Goal: Transaction & Acquisition: Purchase product/service

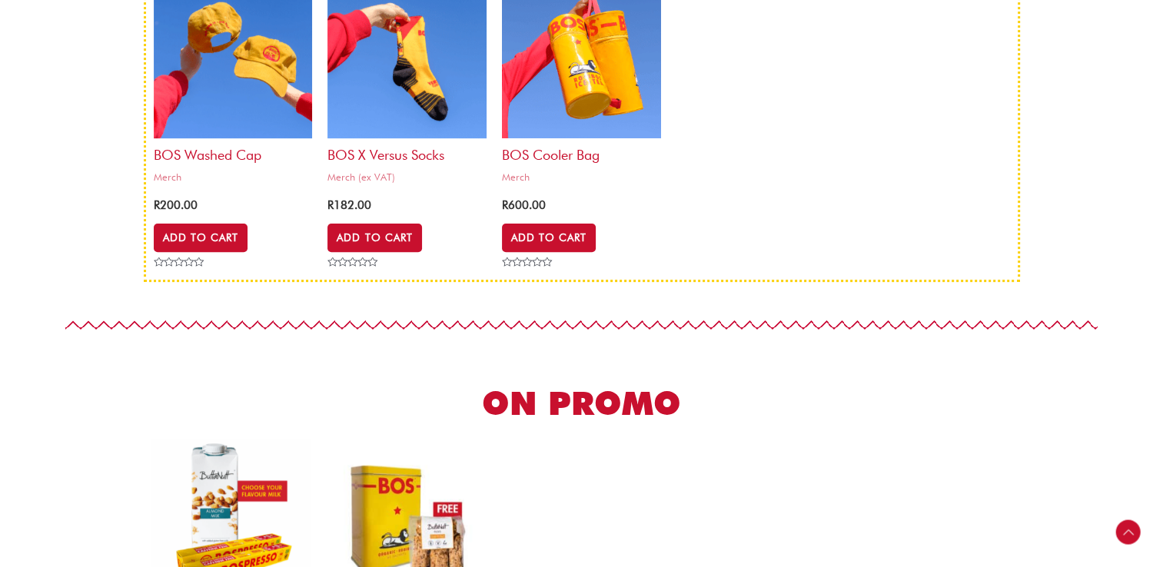
scroll to position [461, 0]
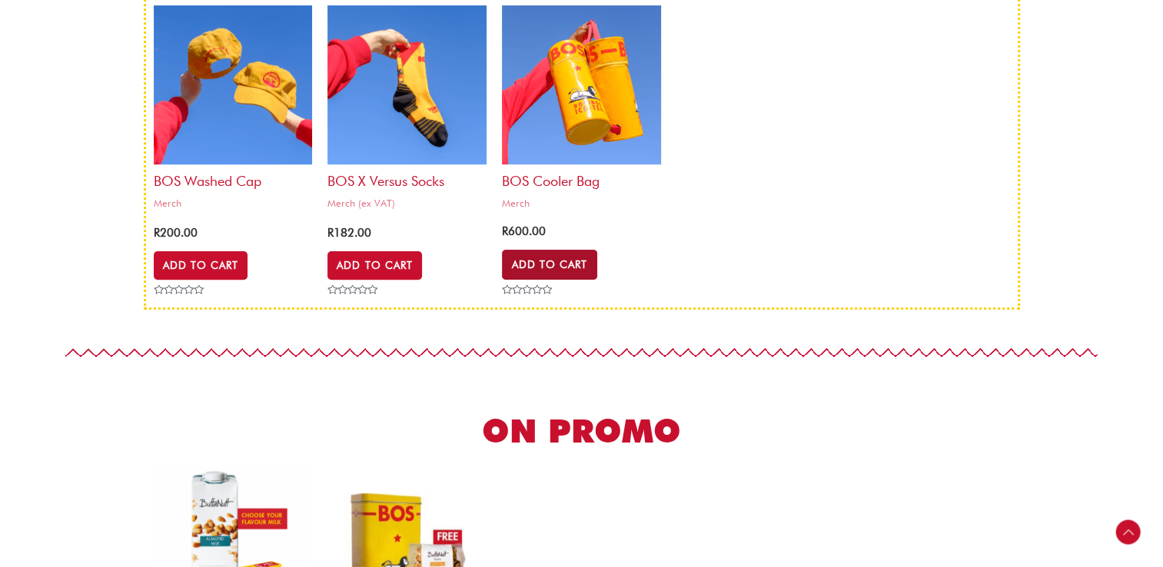
click at [564, 269] on link "Add to Cart" at bounding box center [549, 264] width 95 height 29
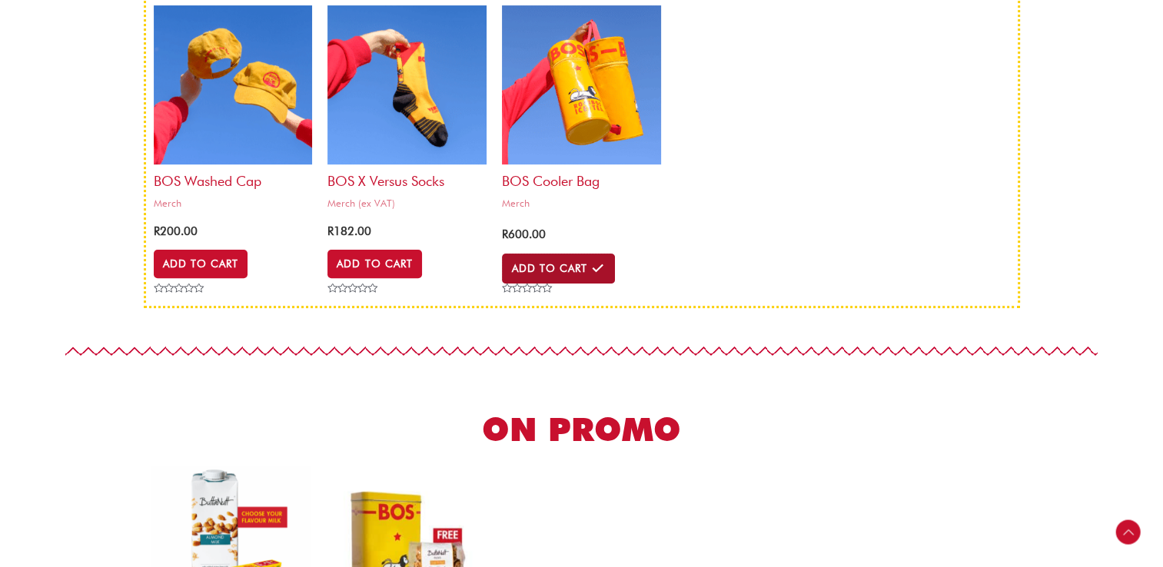
click at [587, 266] on link "Add to Cart" at bounding box center [558, 268] width 112 height 29
click at [551, 176] on h2 "BOS Cooler bag" at bounding box center [581, 177] width 159 height 25
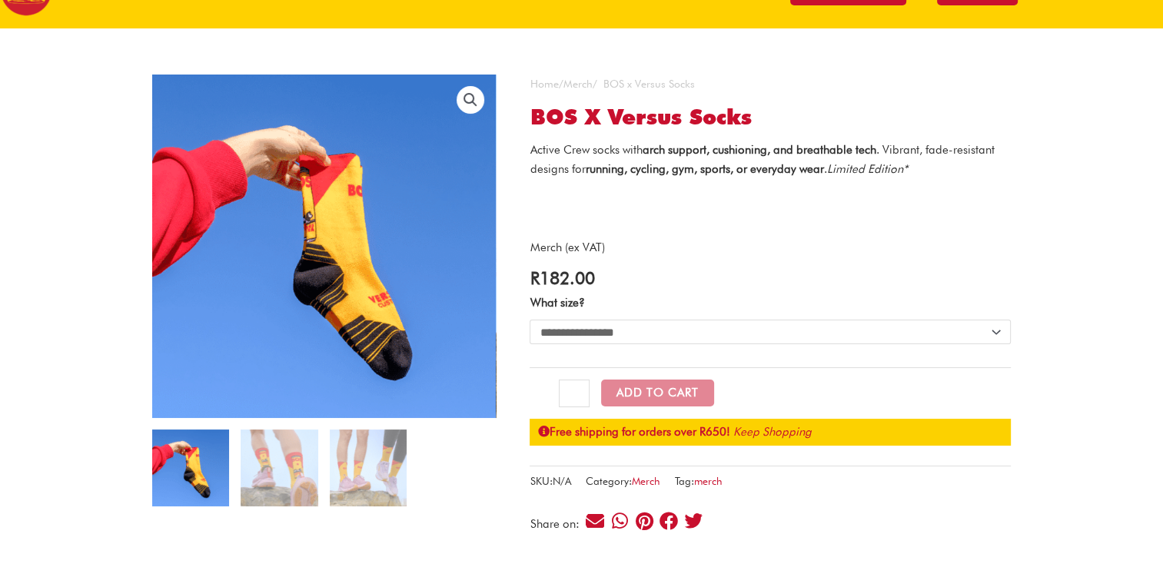
scroll to position [154, 0]
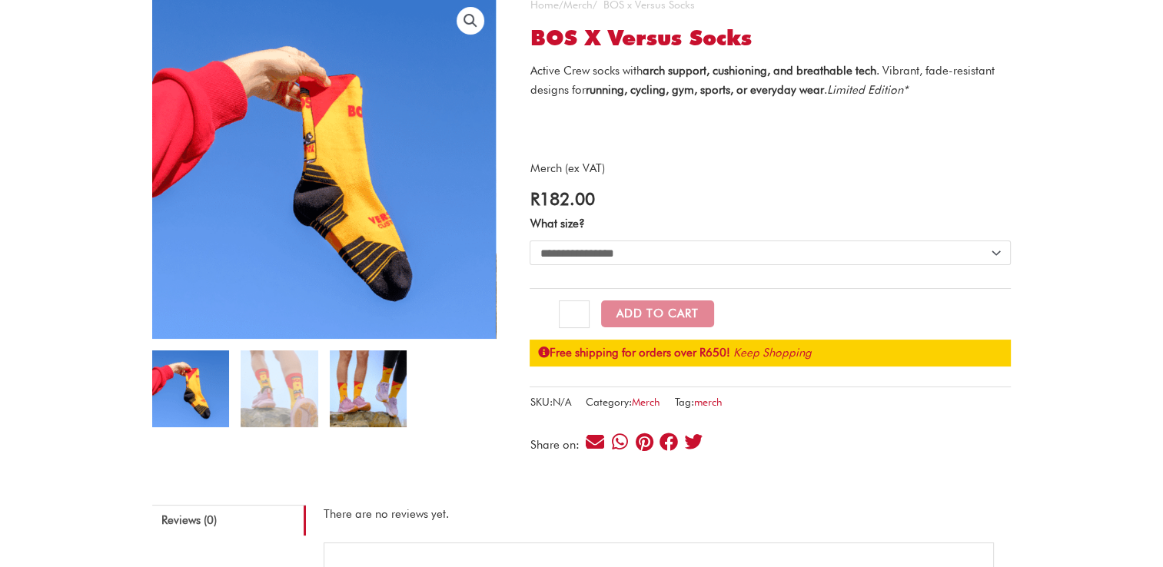
click at [388, 395] on img at bounding box center [368, 389] width 77 height 77
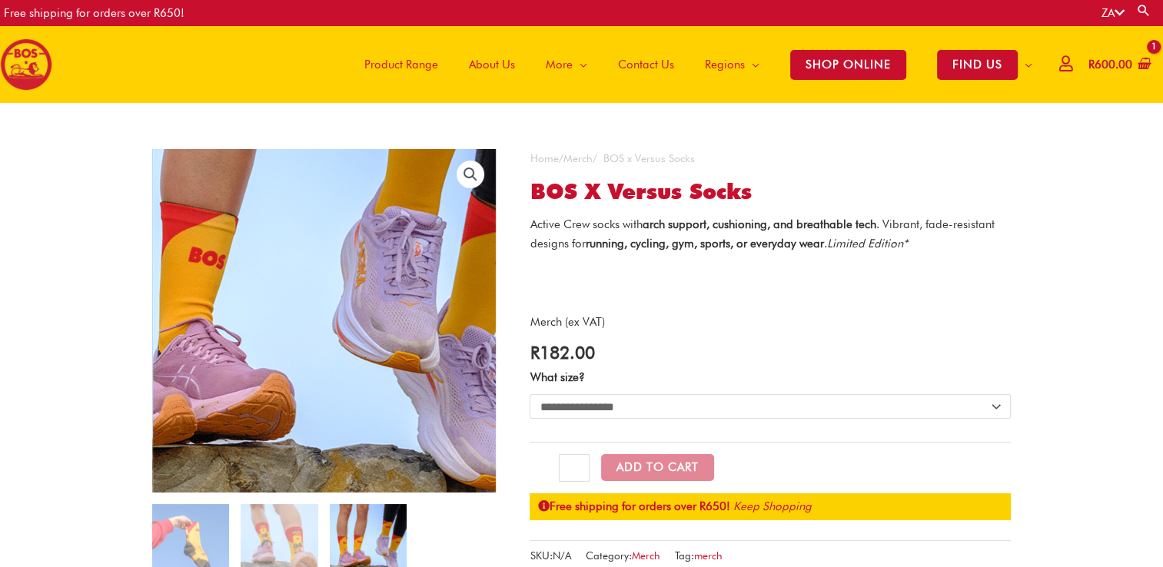
scroll to position [77, 0]
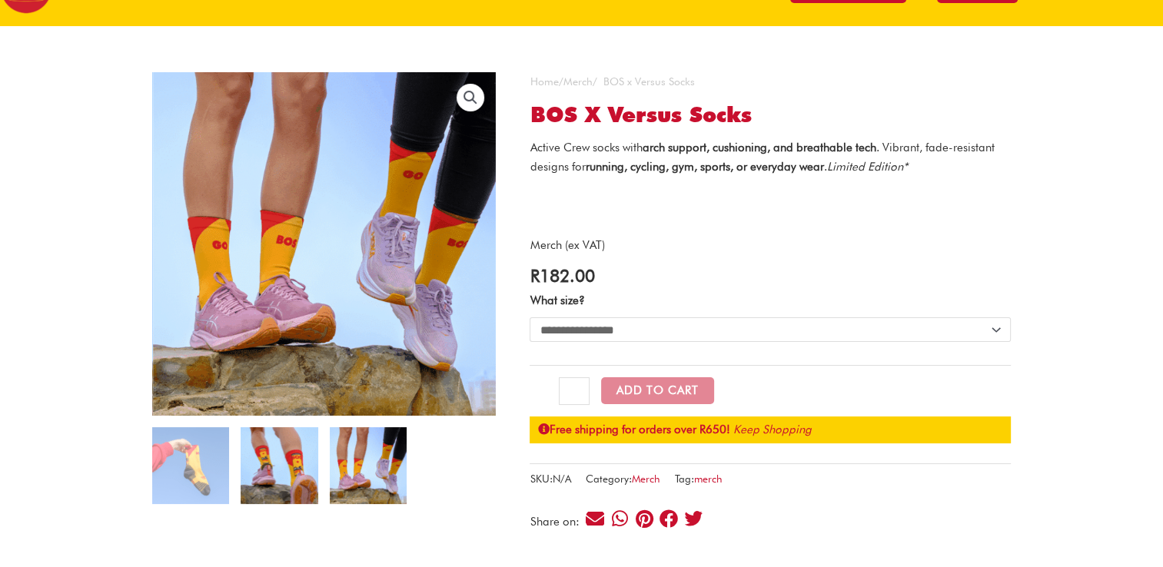
click at [294, 451] on img at bounding box center [279, 466] width 77 height 77
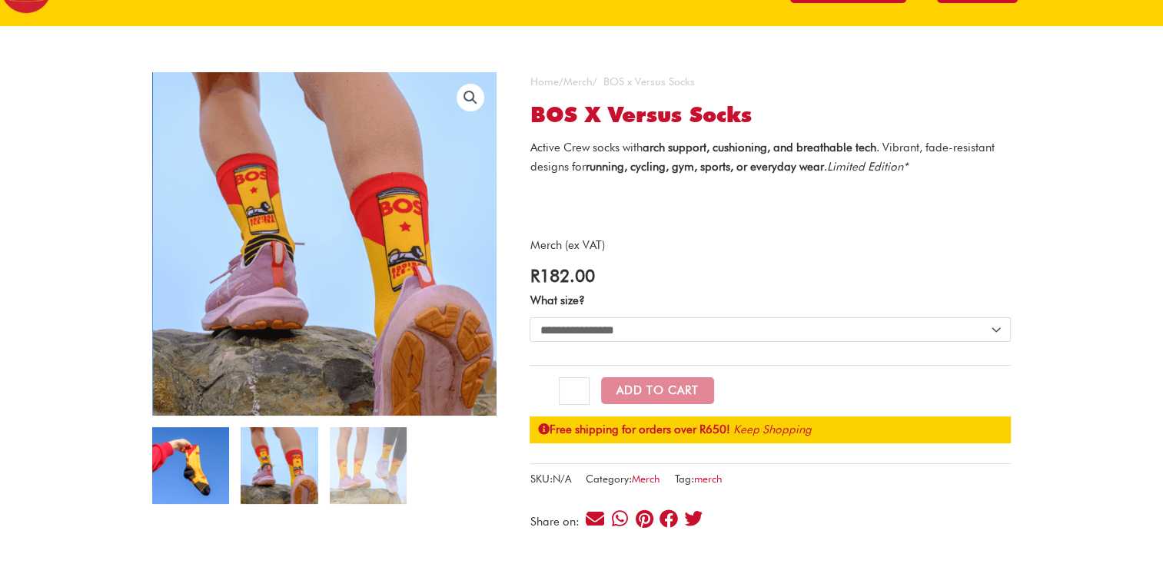
click at [179, 459] on img at bounding box center [190, 466] width 77 height 77
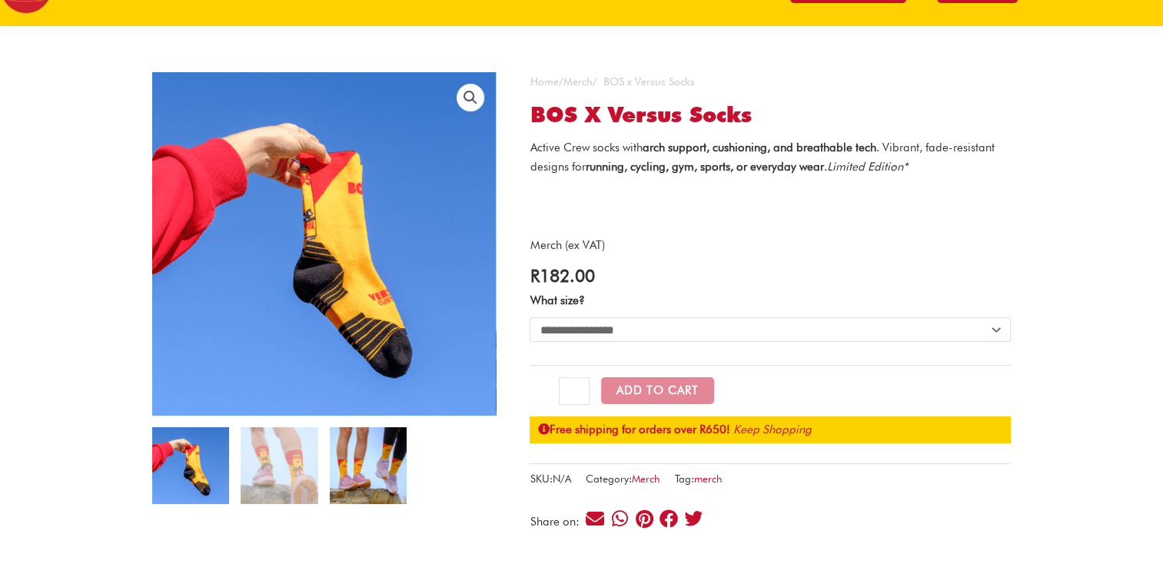
click at [364, 464] on img at bounding box center [368, 466] width 77 height 77
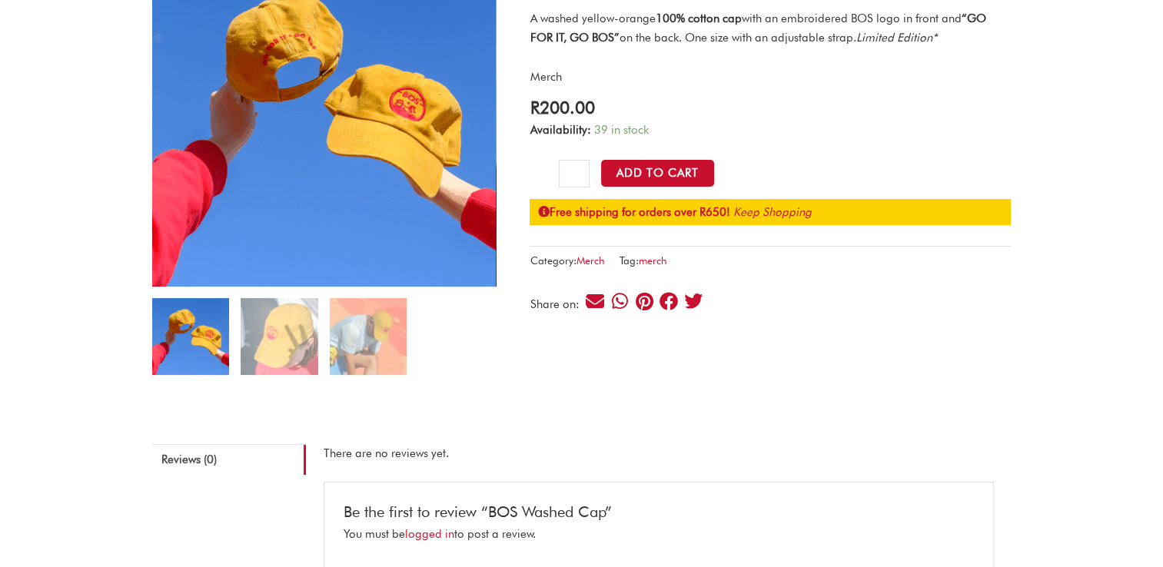
scroll to position [231, 0]
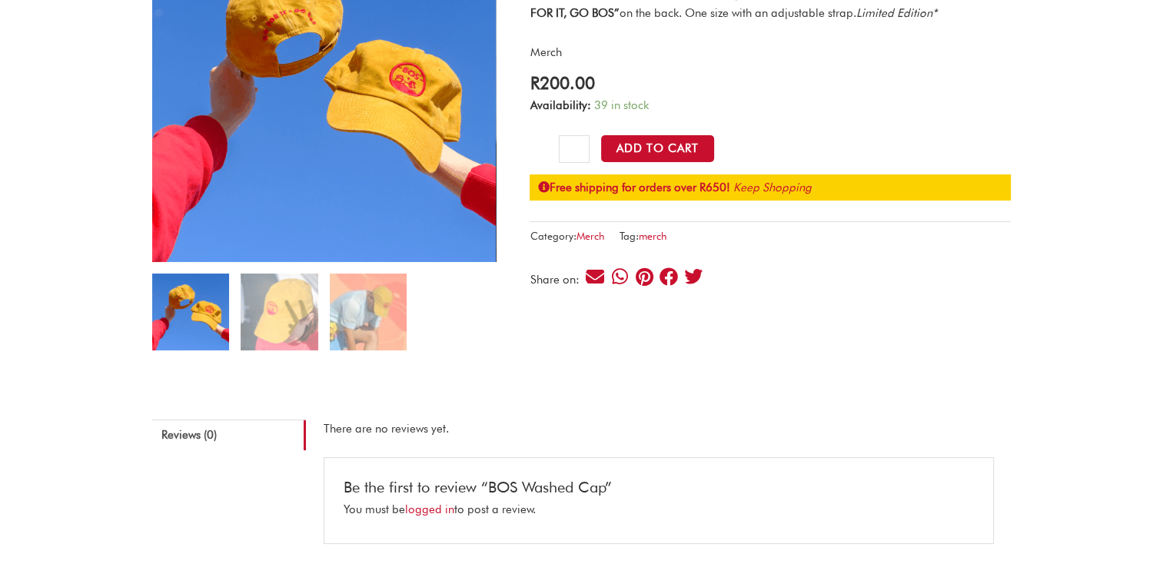
click at [268, 318] on img at bounding box center [279, 312] width 77 height 77
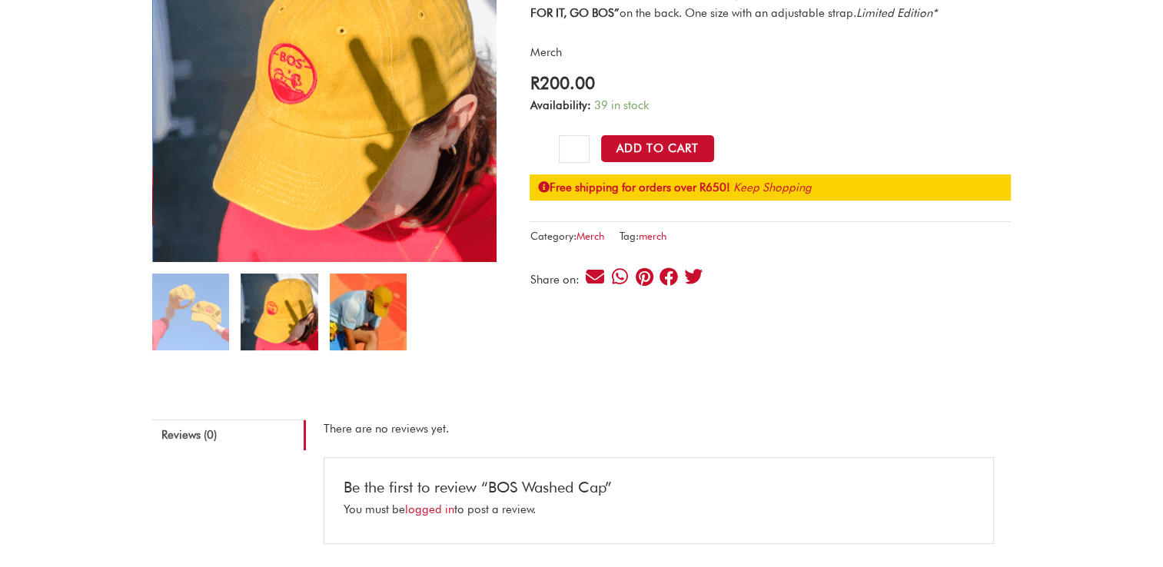
click at [378, 328] on img at bounding box center [368, 312] width 77 height 77
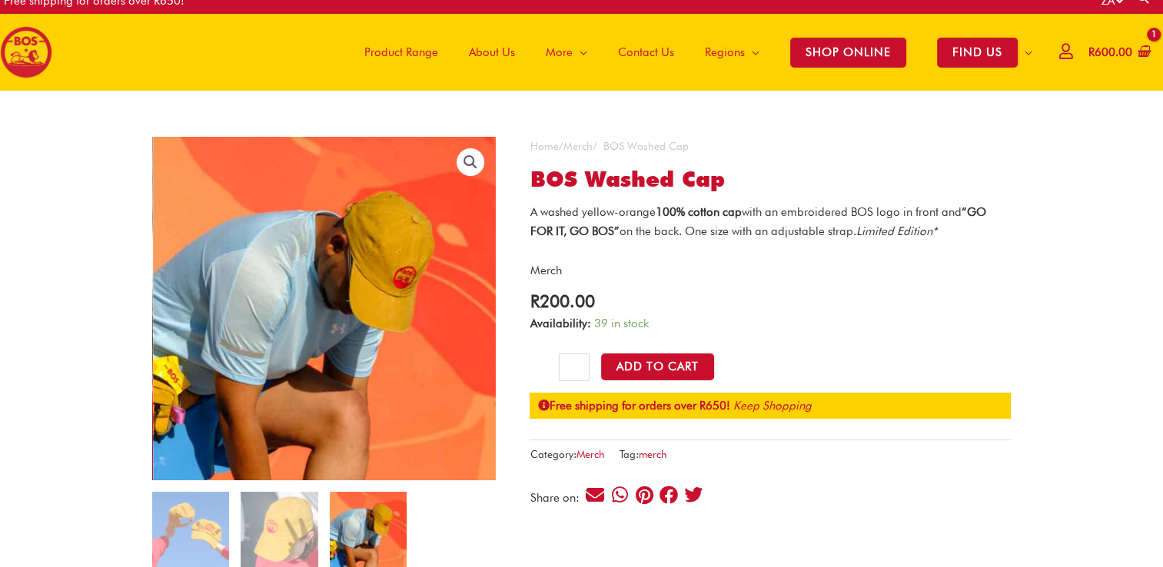
scroll to position [0, 0]
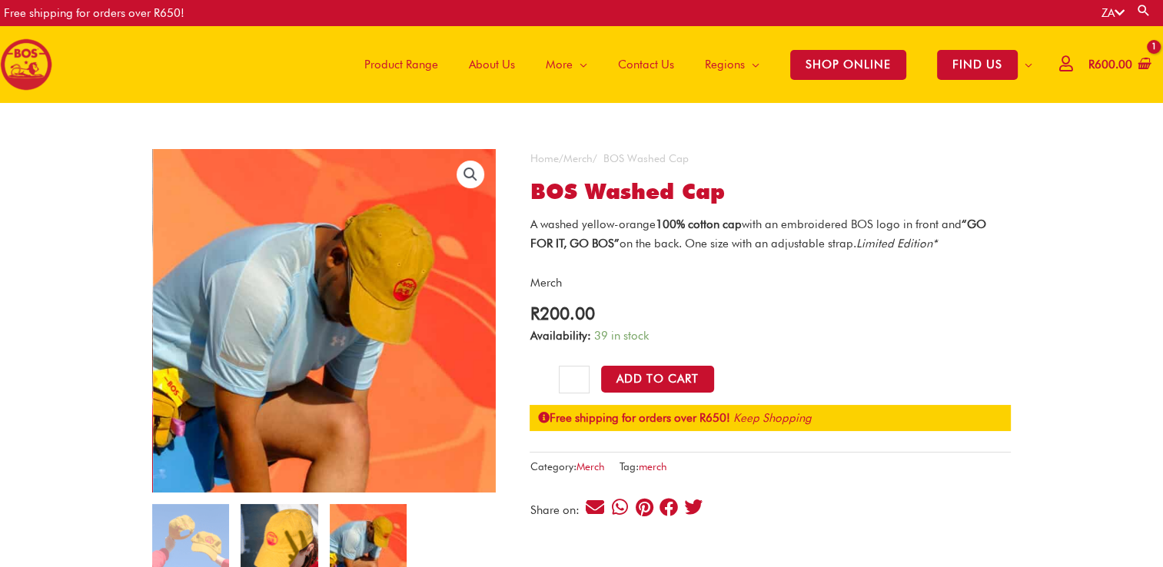
click at [285, 535] on img at bounding box center [279, 542] width 77 height 77
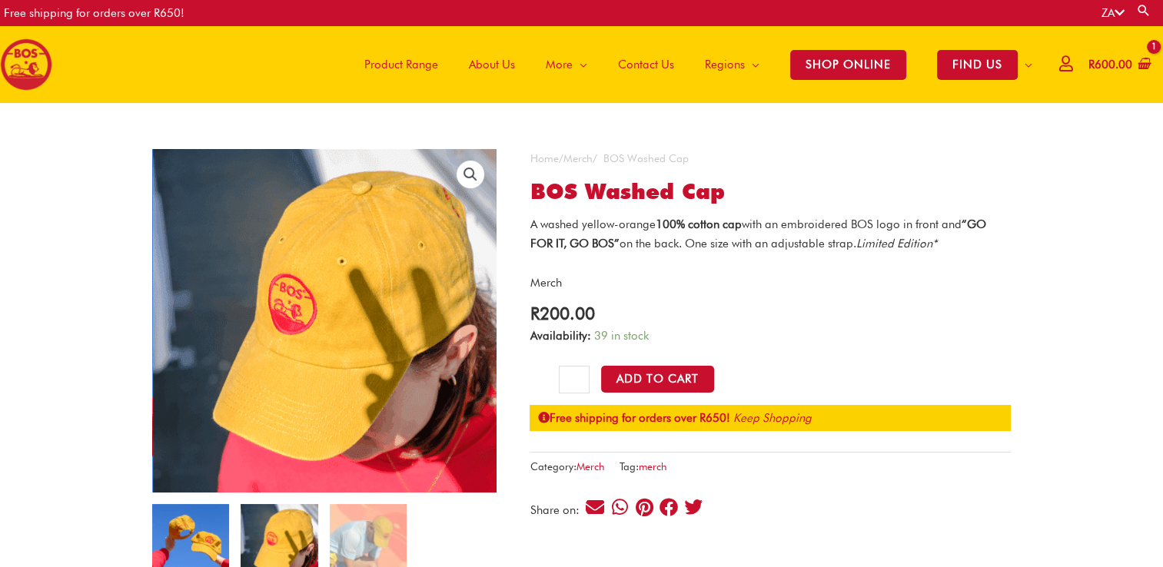
click at [197, 542] on img at bounding box center [190, 542] width 77 height 77
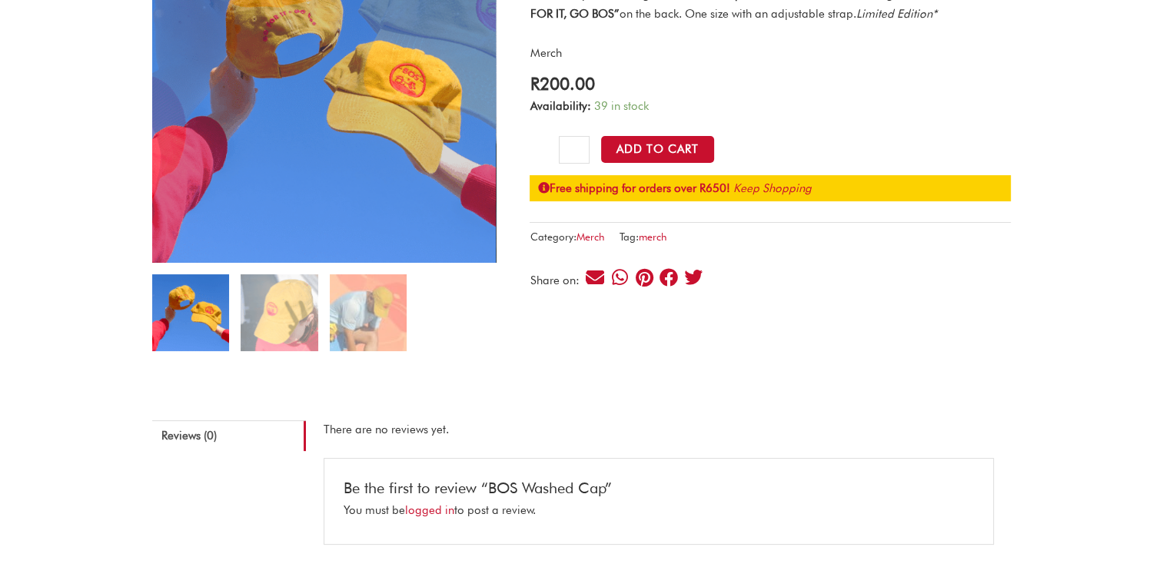
scroll to position [231, 0]
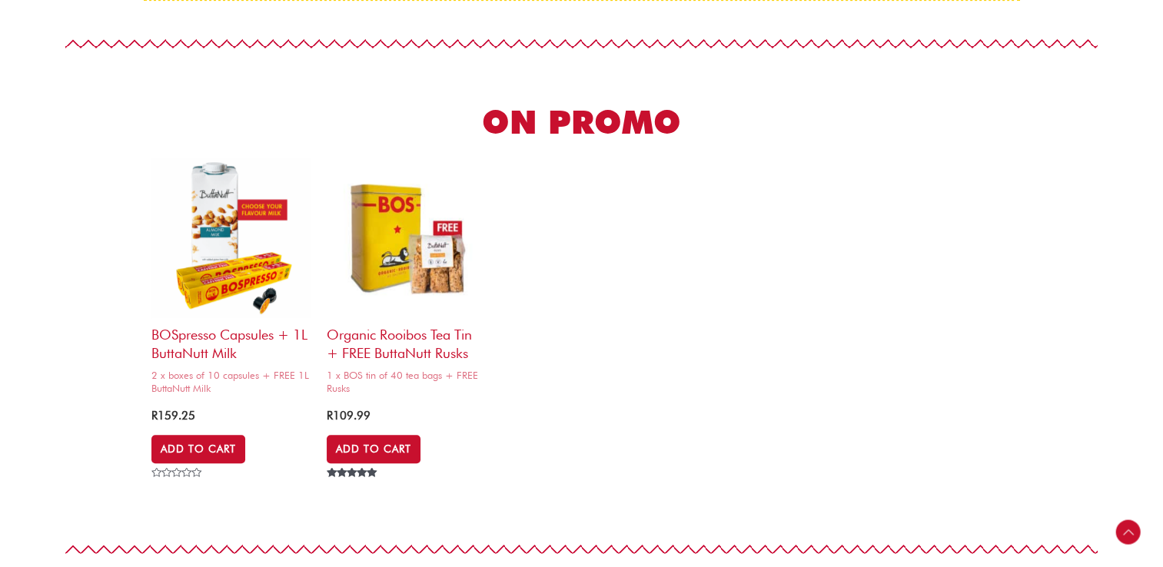
drag, startPoint x: 0, startPoint y: 0, endPoint x: 486, endPoint y: 261, distance: 551.4
